Goal: Information Seeking & Learning: Learn about a topic

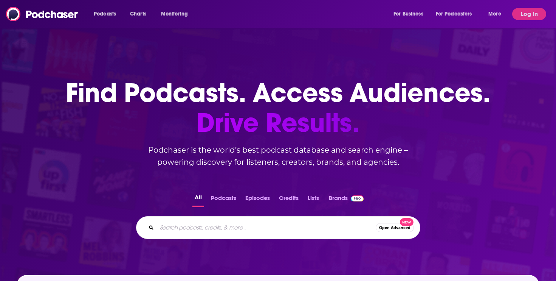
click at [290, 231] on input "Search podcasts, credits, & more..." at bounding box center [266, 227] width 219 height 12
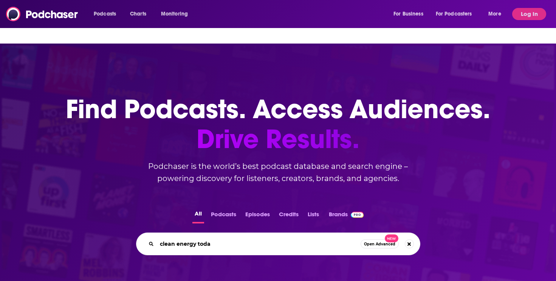
type input "clean energy [DATE]"
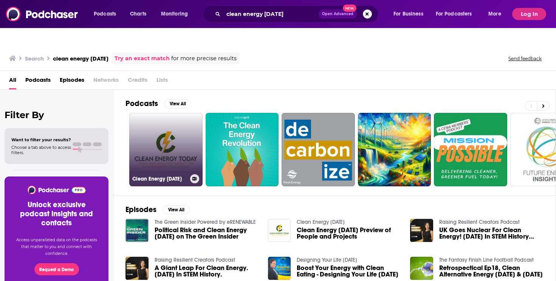
click at [177, 116] on link "Clean Energy [DATE]" at bounding box center [165, 149] width 73 height 73
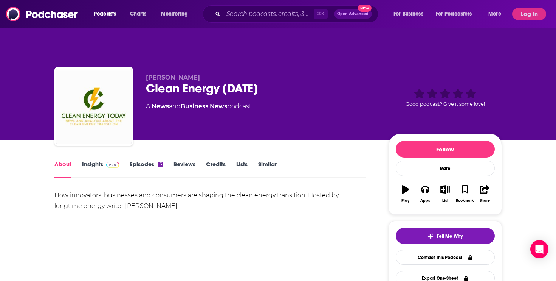
click at [99, 160] on link "Insights" at bounding box center [100, 168] width 37 height 17
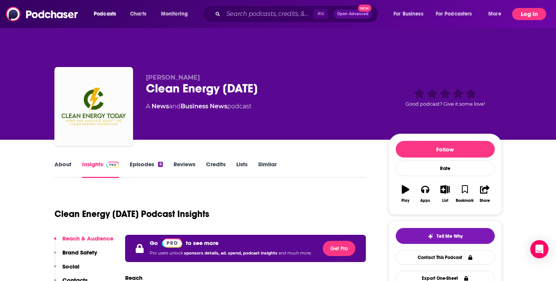
click at [531, 16] on button "Log In" at bounding box center [529, 14] width 34 height 12
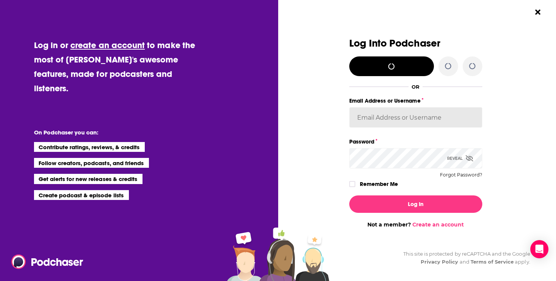
type input "[PERSON_NAME][EMAIL_ADDRESS][DOMAIN_NAME]"
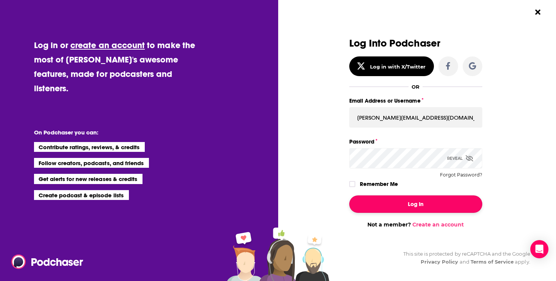
click at [415, 206] on button "Log In" at bounding box center [415, 203] width 133 height 17
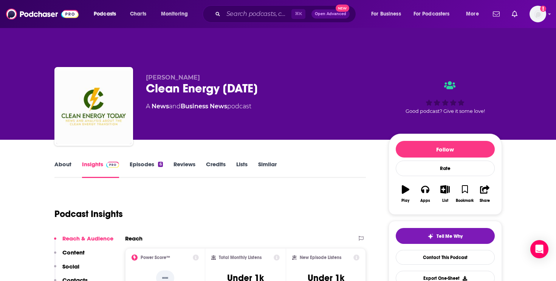
click at [60, 160] on link "About" at bounding box center [62, 168] width 17 height 17
